Goal: Task Accomplishment & Management: Use online tool/utility

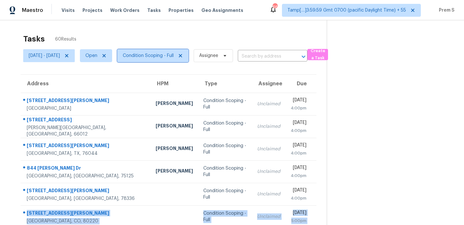
click at [174, 54] on span "Condition Scoping - Full" at bounding box center [148, 56] width 51 height 6
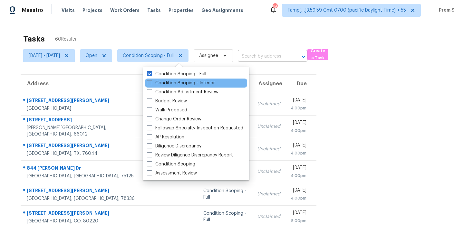
click at [169, 79] on div "Condition Scoping - Interior" at bounding box center [196, 83] width 102 height 9
click at [168, 81] on label "Condition Scoping - Interior" at bounding box center [181, 83] width 68 height 6
click at [151, 81] on input "Condition Scoping - Interior" at bounding box center [149, 82] width 4 height 4
checkbox input "true"
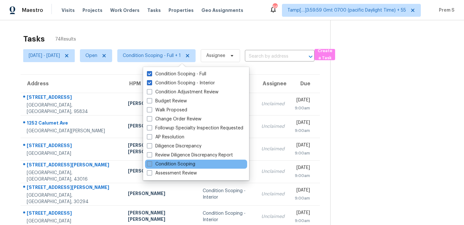
click at [179, 163] on label "Condition Scoping" at bounding box center [171, 164] width 48 height 6
click at [151, 163] on input "Condition Scoping" at bounding box center [149, 163] width 4 height 4
checkbox input "true"
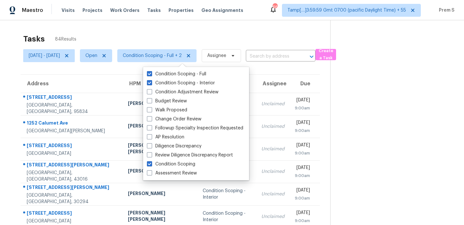
click at [196, 42] on div "Tasks 84 Results" at bounding box center [176, 39] width 307 height 17
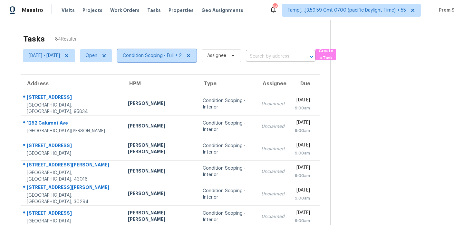
click at [177, 55] on span "Condition Scoping - Full + 2" at bounding box center [152, 56] width 59 height 6
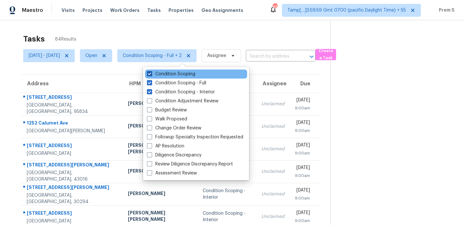
click at [171, 73] on label "Condition Scoping" at bounding box center [171, 74] width 48 height 6
click at [151, 73] on input "Condition Scoping" at bounding box center [149, 73] width 4 height 4
checkbox input "false"
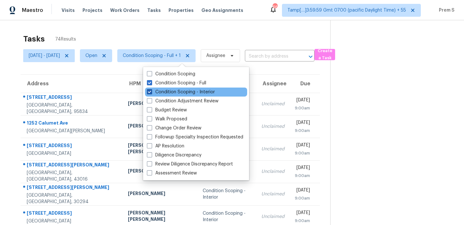
click at [163, 92] on label "Condition Scoping - Interior" at bounding box center [181, 92] width 68 height 6
click at [151, 92] on input "Condition Scoping - Interior" at bounding box center [149, 91] width 4 height 4
checkbox input "false"
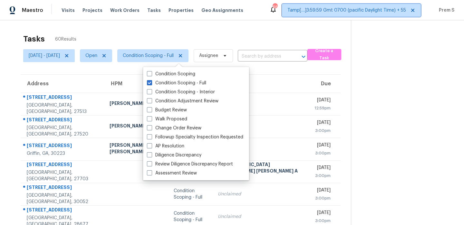
click at [355, 9] on span "Tamp[…]3:59:59 Gmt 0700 (pacific Daylight Time) + 55" at bounding box center [346, 10] width 119 height 6
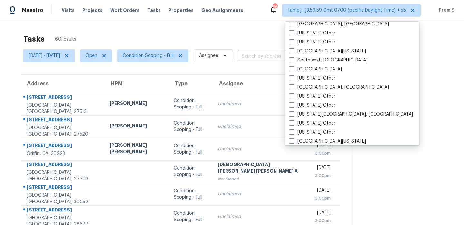
scroll to position [921, 0]
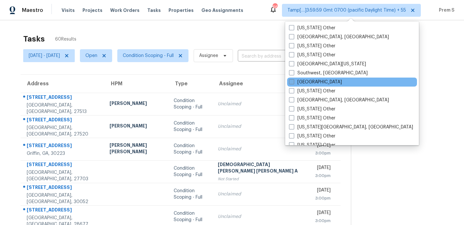
click at [294, 81] on label "Tampa" at bounding box center [315, 82] width 53 height 6
click at [293, 81] on input "Tampa" at bounding box center [291, 81] width 4 height 4
checkbox input "true"
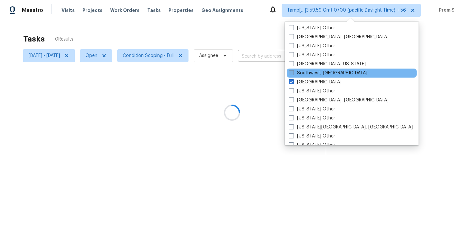
click at [298, 74] on label "Southwest, FL" at bounding box center [328, 73] width 79 height 6
click at [293, 74] on input "Southwest, FL" at bounding box center [291, 72] width 4 height 4
checkbox input "true"
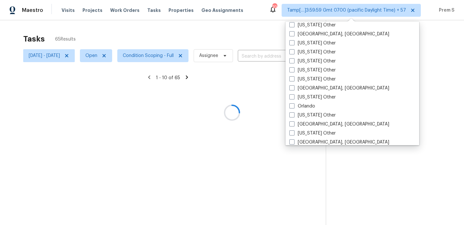
scroll to position [819, 0]
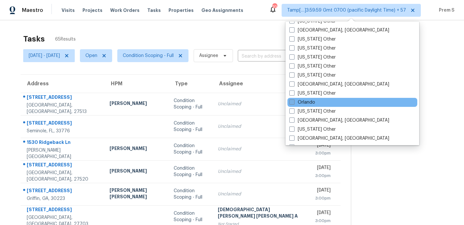
click at [292, 101] on span at bounding box center [291, 102] width 5 height 5
click at [292, 101] on input "Orlando" at bounding box center [291, 101] width 4 height 4
checkbox input "true"
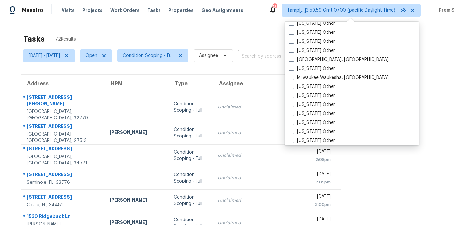
scroll to position [660, 0]
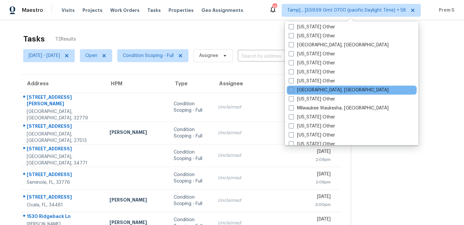
click at [290, 93] on div "Miami, FL" at bounding box center [352, 90] width 130 height 9
click at [296, 90] on label "Miami, FL" at bounding box center [339, 90] width 100 height 6
click at [293, 90] on input "Miami, FL" at bounding box center [291, 89] width 4 height 4
checkbox input "true"
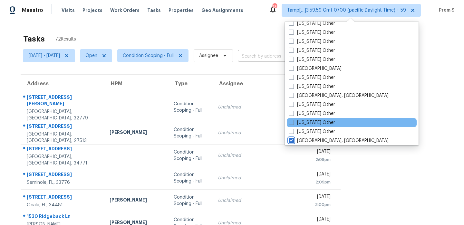
scroll to position [607, 0]
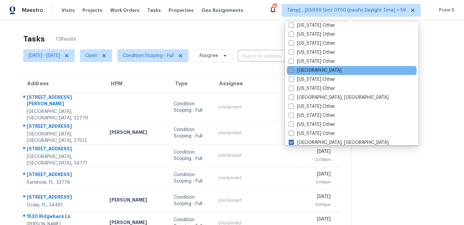
click at [304, 70] on label "Jacksonville" at bounding box center [315, 70] width 53 height 6
click at [293, 70] on input "Jacksonville" at bounding box center [291, 69] width 4 height 4
checkbox input "true"
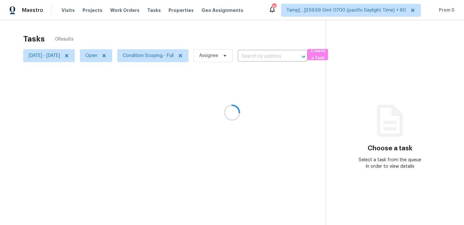
click at [189, 55] on div at bounding box center [232, 112] width 464 height 225
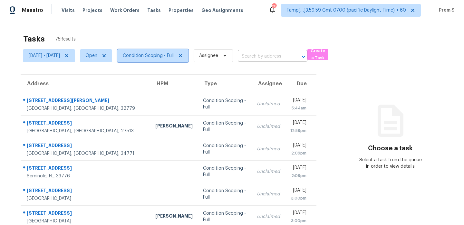
click at [188, 51] on span "Condition Scoping - Full" at bounding box center [152, 55] width 71 height 13
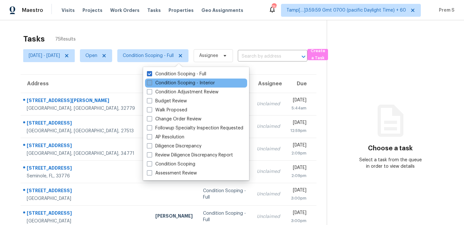
click at [174, 82] on label "Condition Scoping - Interior" at bounding box center [181, 83] width 68 height 6
click at [151, 82] on input "Condition Scoping - Interior" at bounding box center [149, 82] width 4 height 4
checkbox input "true"
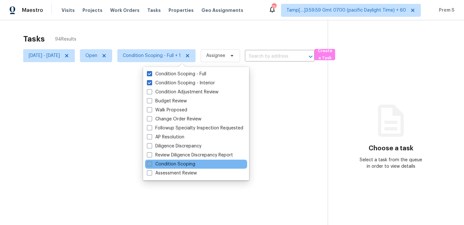
click at [176, 163] on label "Condition Scoping" at bounding box center [171, 164] width 48 height 6
click at [151, 163] on input "Condition Scoping" at bounding box center [149, 163] width 4 height 4
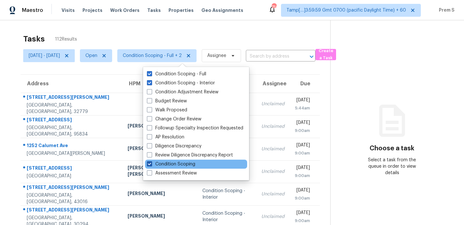
click at [162, 163] on label "Condition Scoping" at bounding box center [171, 164] width 48 height 6
click at [151, 163] on input "Condition Scoping" at bounding box center [149, 163] width 4 height 4
checkbox input "false"
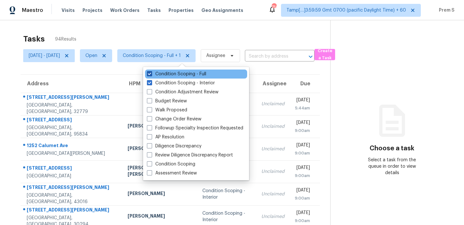
click at [188, 74] on label "Condition Scoping - Full" at bounding box center [176, 74] width 59 height 6
click at [151, 74] on input "Condition Scoping - Full" at bounding box center [149, 73] width 4 height 4
checkbox input "false"
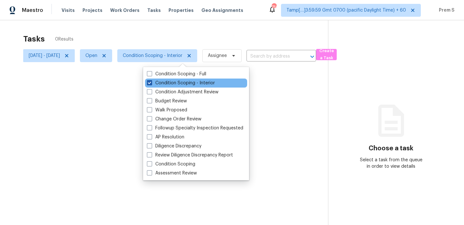
click at [181, 82] on label "Condition Scoping - Interior" at bounding box center [181, 83] width 68 height 6
click at [151, 82] on input "Condition Scoping - Interior" at bounding box center [149, 82] width 4 height 4
checkbox input "false"
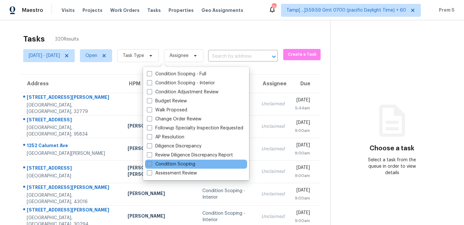
click at [164, 163] on label "Condition Scoping" at bounding box center [171, 164] width 48 height 6
click at [151, 163] on input "Condition Scoping" at bounding box center [149, 163] width 4 height 4
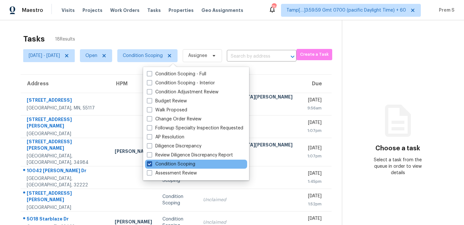
click at [159, 164] on label "Condition Scoping" at bounding box center [171, 164] width 48 height 6
click at [151, 164] on input "Condition Scoping" at bounding box center [149, 163] width 4 height 4
checkbox input "false"
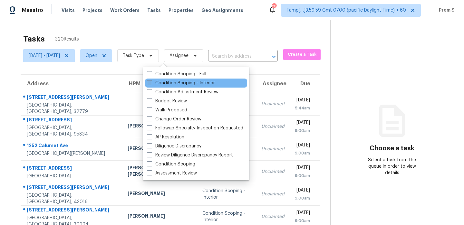
click at [205, 83] on label "Condition Scoping - Interior" at bounding box center [181, 83] width 68 height 6
click at [151, 83] on input "Condition Scoping - Interior" at bounding box center [149, 82] width 4 height 4
checkbox input "true"
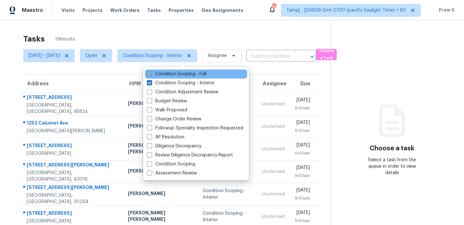
click at [158, 73] on label "Condition Scoping - Full" at bounding box center [176, 74] width 59 height 6
click at [151, 73] on input "Condition Scoping - Full" at bounding box center [149, 73] width 4 height 4
checkbox input "true"
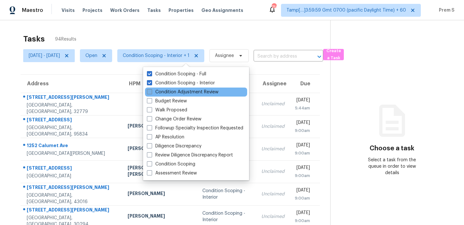
click at [166, 95] on label "Condition Adjustment Review" at bounding box center [183, 92] width 72 height 6
click at [151, 93] on input "Condition Adjustment Review" at bounding box center [149, 91] width 4 height 4
click at [166, 95] on label "Condition Adjustment Review" at bounding box center [183, 92] width 72 height 6
click at [151, 93] on input "Condition Adjustment Review" at bounding box center [149, 91] width 4 height 4
checkbox input "false"
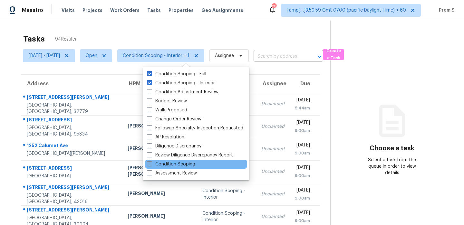
click at [166, 162] on label "Condition Scoping" at bounding box center [171, 164] width 48 height 6
click at [151, 162] on input "Condition Scoping" at bounding box center [149, 163] width 4 height 4
click at [154, 163] on label "Condition Scoping" at bounding box center [171, 164] width 48 height 6
click at [151, 163] on input "Condition Scoping" at bounding box center [149, 163] width 4 height 4
checkbox input "false"
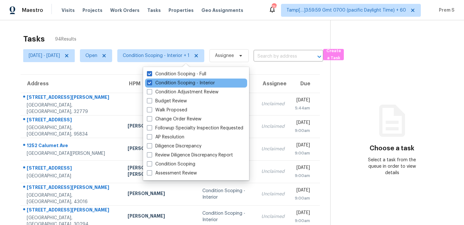
click at [160, 86] on div "Condition Scoping - Interior" at bounding box center [196, 83] width 102 height 9
click at [165, 85] on label "Condition Scoping - Interior" at bounding box center [181, 83] width 68 height 6
click at [151, 84] on input "Condition Scoping - Interior" at bounding box center [149, 82] width 4 height 4
checkbox input "false"
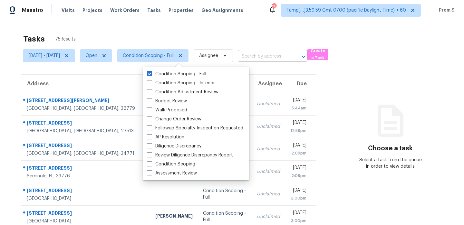
click at [285, 76] on th "Due" at bounding box center [300, 84] width 31 height 18
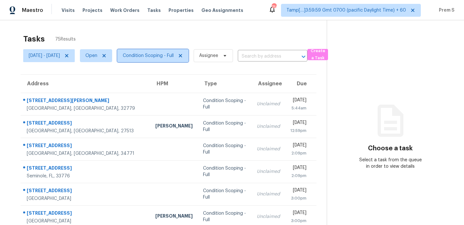
click at [174, 55] on span "Condition Scoping - Full" at bounding box center [148, 56] width 51 height 6
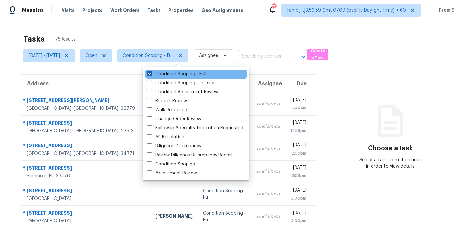
click at [177, 72] on label "Condition Scoping - Full" at bounding box center [176, 74] width 59 height 6
click at [151, 72] on input "Condition Scoping - Full" at bounding box center [149, 73] width 4 height 4
checkbox input "false"
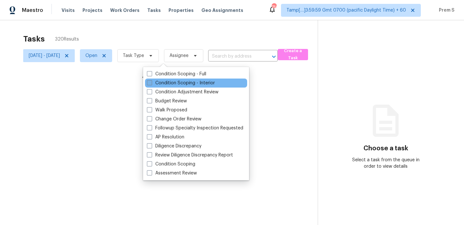
click at [170, 81] on label "Condition Scoping - Interior" at bounding box center [181, 83] width 68 height 6
click at [151, 81] on input "Condition Scoping - Interior" at bounding box center [149, 82] width 4 height 4
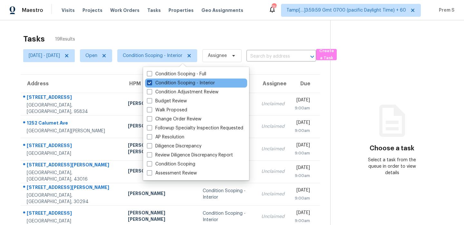
click at [171, 84] on label "Condition Scoping - Interior" at bounding box center [181, 83] width 68 height 6
click at [151, 84] on input "Condition Scoping - Interior" at bounding box center [149, 82] width 4 height 4
checkbox input "false"
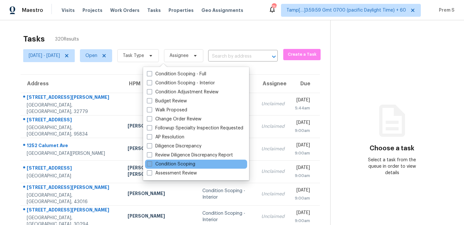
click at [162, 163] on label "Condition Scoping" at bounding box center [171, 164] width 48 height 6
click at [151, 163] on input "Condition Scoping" at bounding box center [149, 163] width 4 height 4
checkbox input "true"
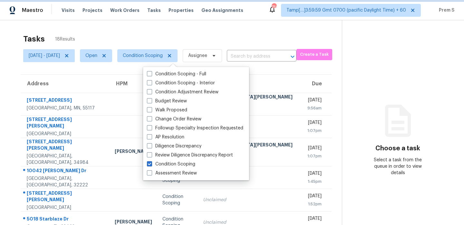
click at [177, 59] on span "Condition Scoping" at bounding box center [147, 55] width 60 height 13
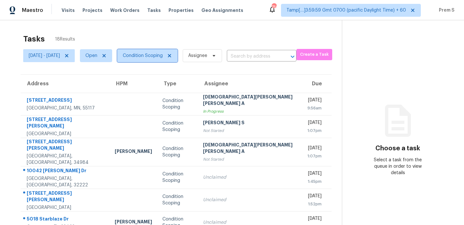
click at [177, 59] on span "Condition Scoping" at bounding box center [147, 55] width 60 height 13
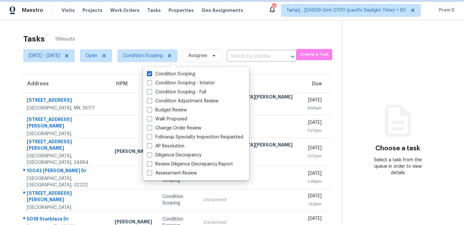
click at [177, 59] on span "Condition Scoping" at bounding box center [147, 55] width 60 height 13
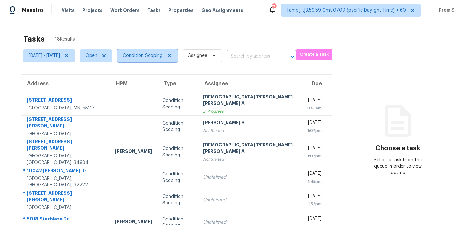
click at [163, 58] on span "Condition Scoping" at bounding box center [143, 56] width 40 height 6
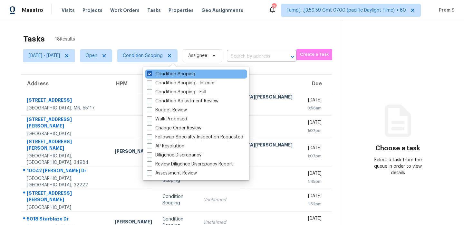
click at [176, 72] on label "Condition Scoping" at bounding box center [171, 74] width 48 height 6
click at [151, 72] on input "Condition Scoping" at bounding box center [149, 73] width 4 height 4
checkbox input "false"
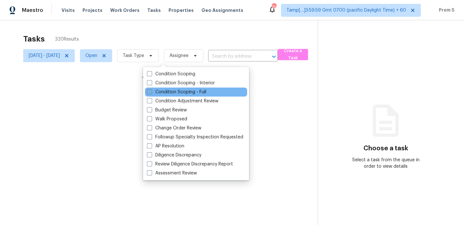
click at [181, 91] on label "Condition Scoping - Full" at bounding box center [176, 92] width 59 height 6
click at [151, 91] on input "Condition Scoping - Full" at bounding box center [149, 91] width 4 height 4
checkbox input "true"
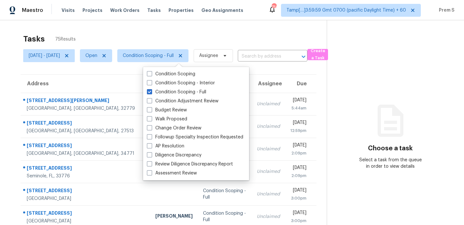
click at [362, 148] on div "Choose a task Select a task from the queue in order to view details" at bounding box center [390, 143] width 127 height 53
